Goal: Task Accomplishment & Management: Manage account settings

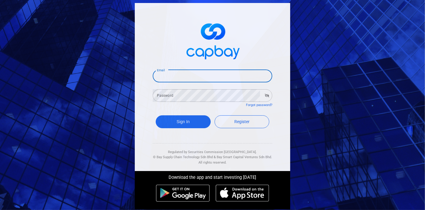
click at [186, 82] on input "Email" at bounding box center [213, 76] width 120 height 13
drag, startPoint x: 211, startPoint y: 77, endPoint x: 178, endPoint y: 80, distance: 33.3
click at [178, 80] on input "[EMAIL_ADDRESS][DOMAIN_NAME]" at bounding box center [213, 76] width 120 height 13
type input "[EMAIL_ADDRESS][DOMAIN_NAME]"
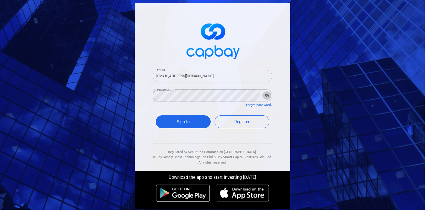
click at [265, 97] on icon "button" at bounding box center [267, 96] width 4 height 4
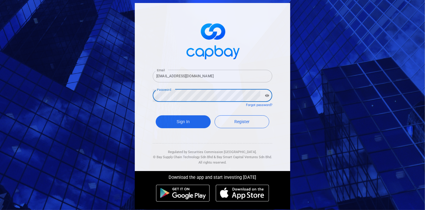
click at [156, 115] on button "Sign In" at bounding box center [183, 121] width 55 height 13
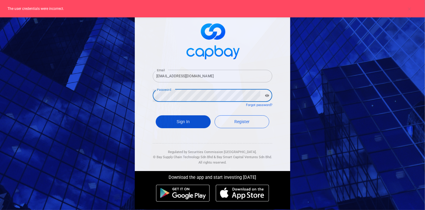
click at [189, 118] on button "Sign In" at bounding box center [183, 121] width 55 height 13
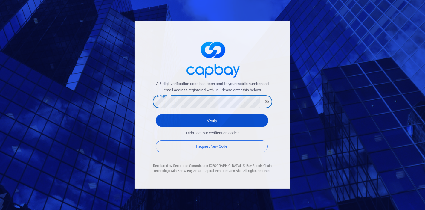
click at [204, 123] on button "Verify" at bounding box center [212, 120] width 113 height 13
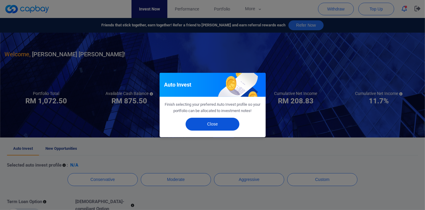
click at [235, 120] on button "Close" at bounding box center [213, 124] width 54 height 13
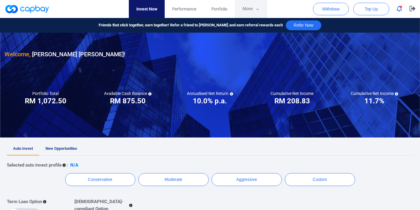
click at [249, 5] on button "More" at bounding box center [251, 9] width 32 height 18
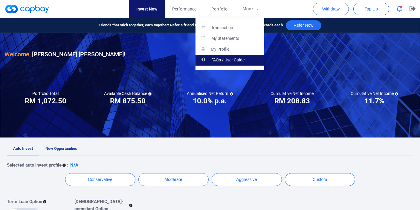
click at [244, 62] on p "FAQs / User Guide" at bounding box center [227, 59] width 33 height 5
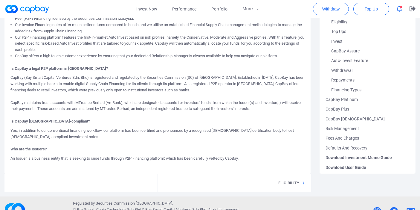
scroll to position [284, 0]
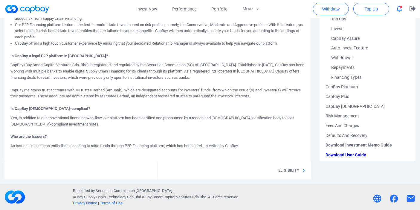
click at [345, 153] on span "Download User Guide" at bounding box center [368, 155] width 84 height 10
click at [373, 145] on span "Download Investment Memo Guide" at bounding box center [368, 145] width 84 height 10
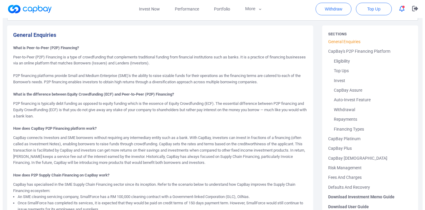
scroll to position [0, 0]
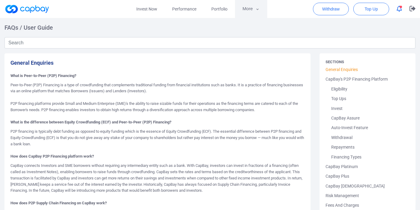
click at [244, 15] on button "More" at bounding box center [251, 9] width 32 height 18
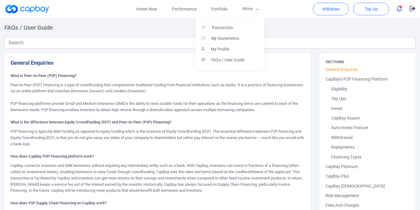
click at [153, 10] on button "button" at bounding box center [210, 105] width 420 height 210
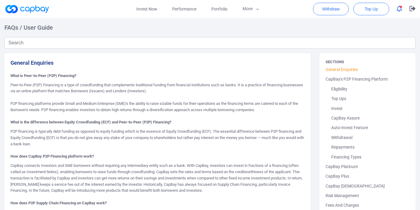
click at [153, 10] on link "Invest Now" at bounding box center [147, 9] width 36 height 18
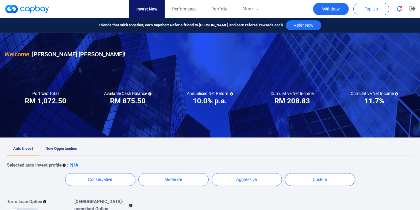
click at [338, 9] on button "Withdraw" at bounding box center [331, 9] width 36 height 13
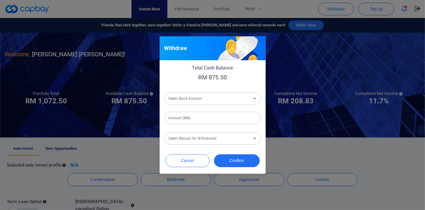
click at [356, 22] on div "Withdraw Total Cash Balance RM 875.50 Select Bank Account Select Bank Account A…" at bounding box center [212, 105] width 425 height 210
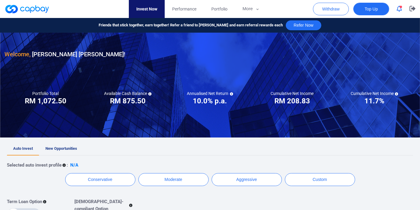
click at [378, 11] on button "Top Up" at bounding box center [372, 9] width 36 height 13
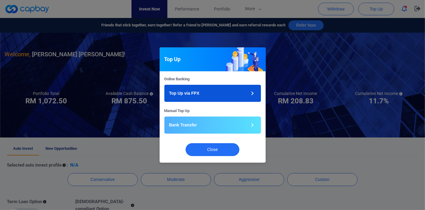
click at [206, 94] on button "Top Up via FPX" at bounding box center [212, 93] width 97 height 17
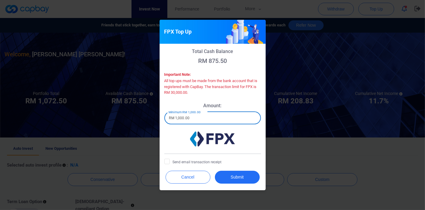
click at [198, 119] on input "RM 1,000.00" at bounding box center [212, 118] width 97 height 13
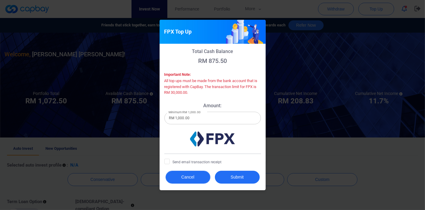
click at [198, 177] on button "Cancel" at bounding box center [188, 176] width 45 height 13
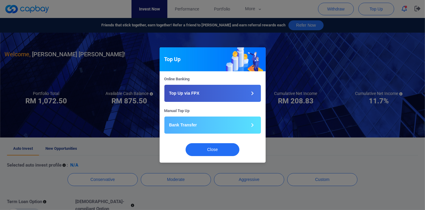
click at [423, 10] on div "Top Up Online Banking Top Up via FPX Manual Top Up Bank Transfer Close" at bounding box center [212, 105] width 425 height 210
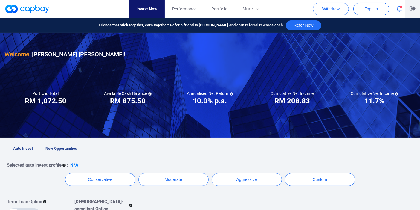
click at [419, 6] on button "button" at bounding box center [412, 9] width 15 height 18
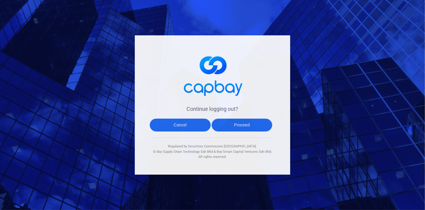
click at [230, 128] on button "Proceed" at bounding box center [242, 124] width 61 height 13
